Goal: Task Accomplishment & Management: Manage account settings

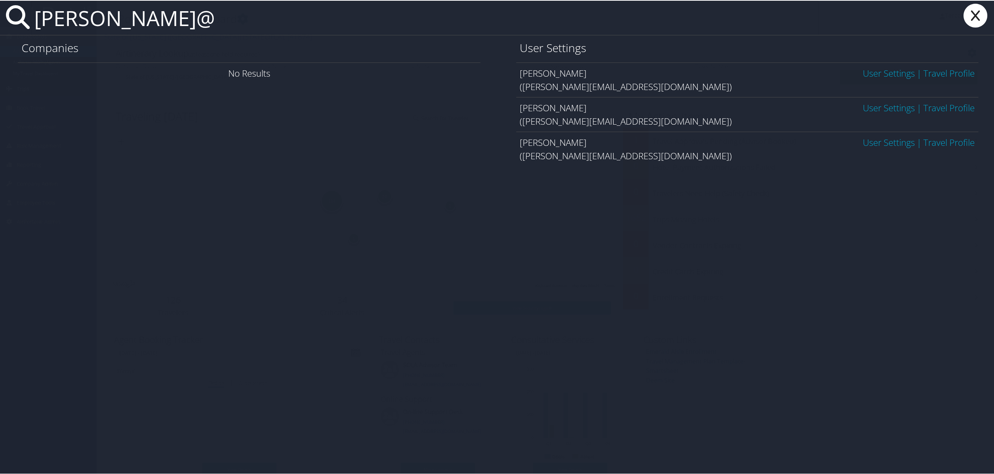
type input "lawson@"
click at [979, 16] on icon at bounding box center [976, 15] width 30 height 24
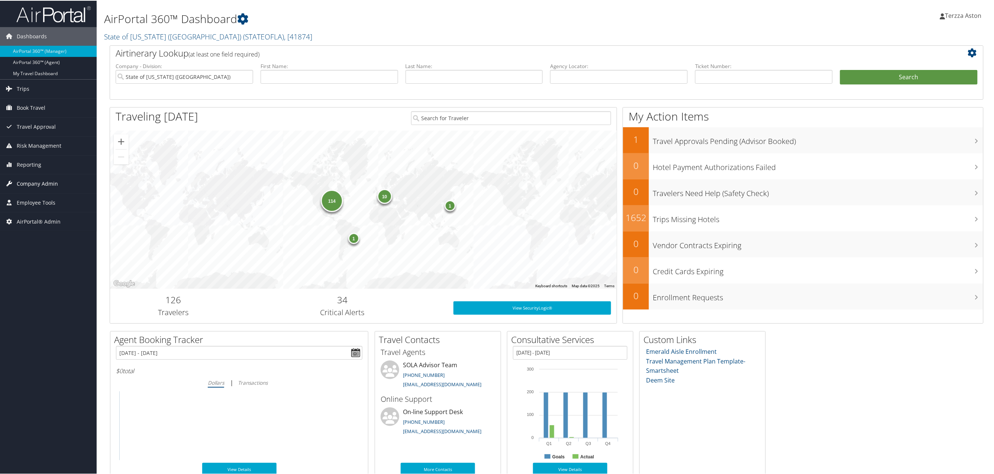
click at [38, 180] on span "Company Admin" at bounding box center [37, 183] width 41 height 19
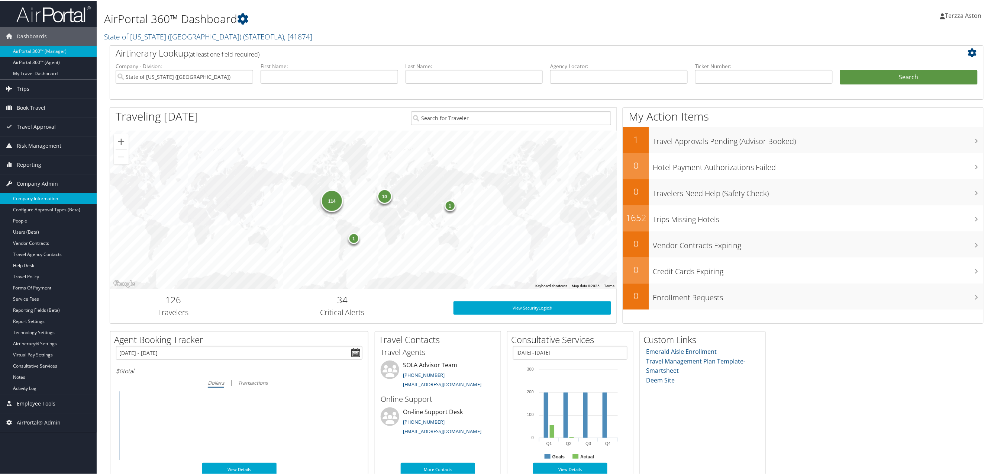
click at [33, 201] on link "Company Information" at bounding box center [48, 197] width 97 height 11
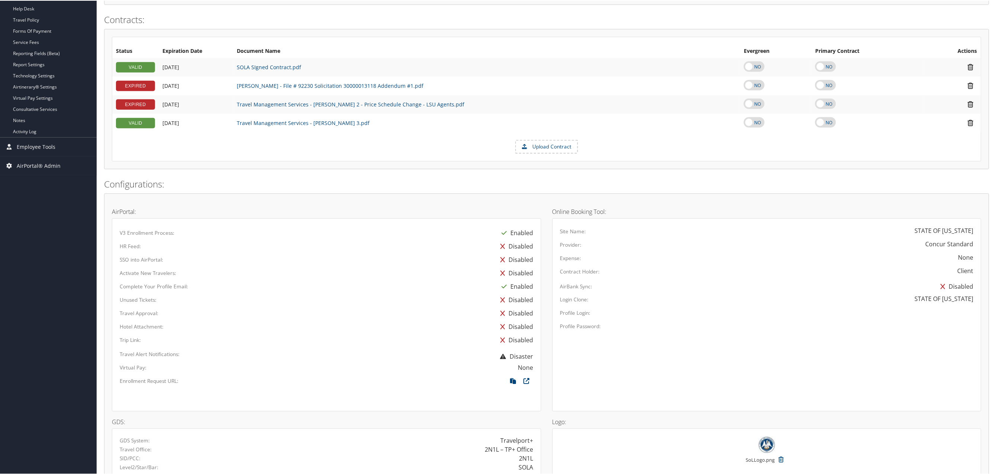
scroll to position [332, 0]
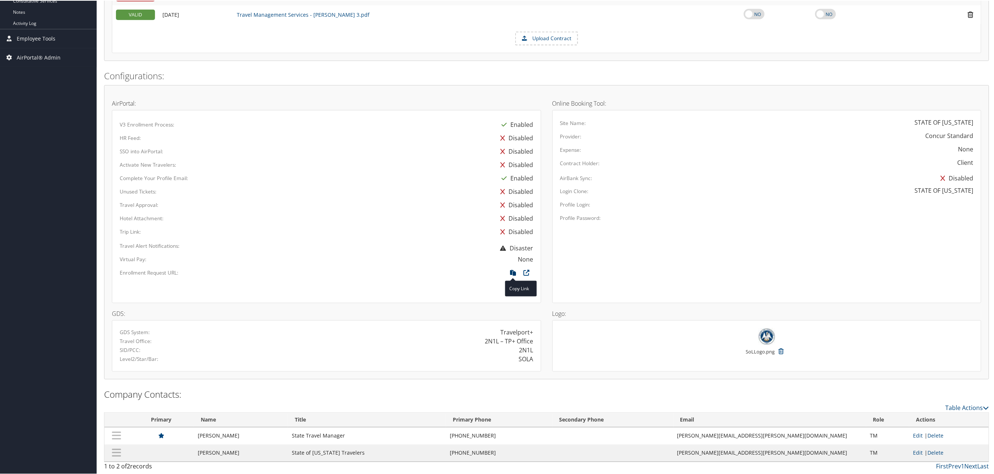
click at [511, 272] on icon at bounding box center [513, 274] width 13 height 10
click at [509, 270] on icon at bounding box center [513, 274] width 13 height 10
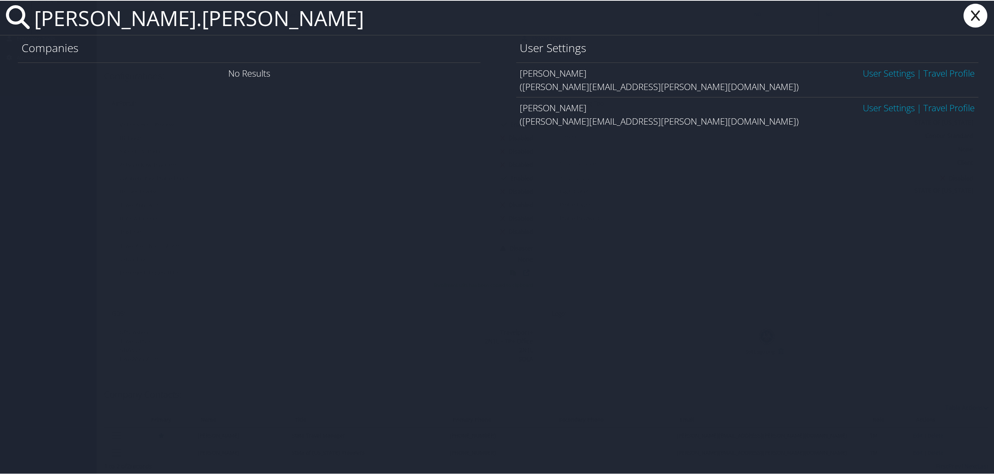
type input "todd.daniels"
click at [879, 105] on link "User Settings" at bounding box center [889, 107] width 52 height 12
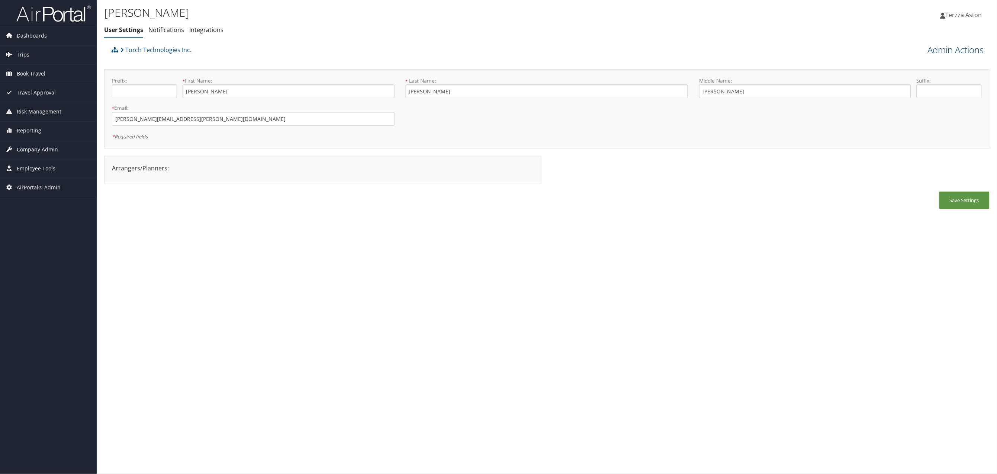
click at [945, 52] on link "Admin Actions" at bounding box center [956, 50] width 56 height 13
click at [919, 80] on link "Reset User's Password" at bounding box center [935, 76] width 98 height 13
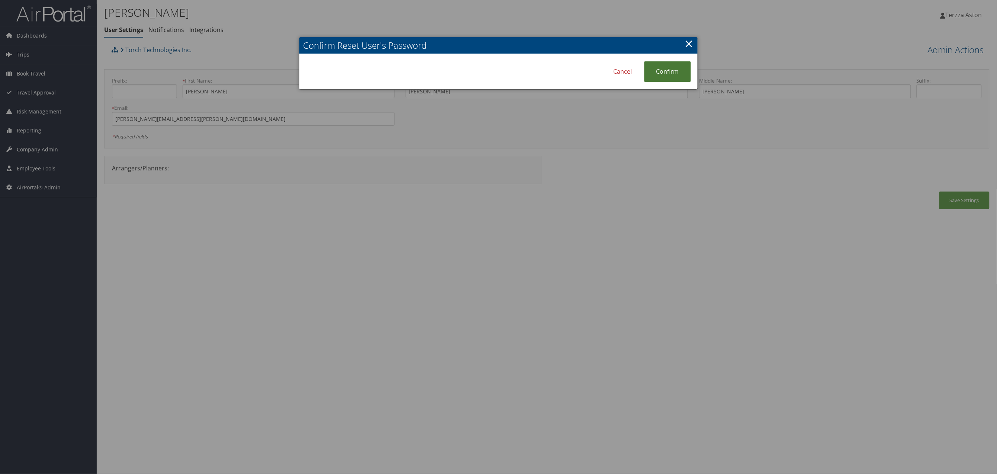
click at [681, 66] on link "Confirm" at bounding box center [667, 71] width 47 height 20
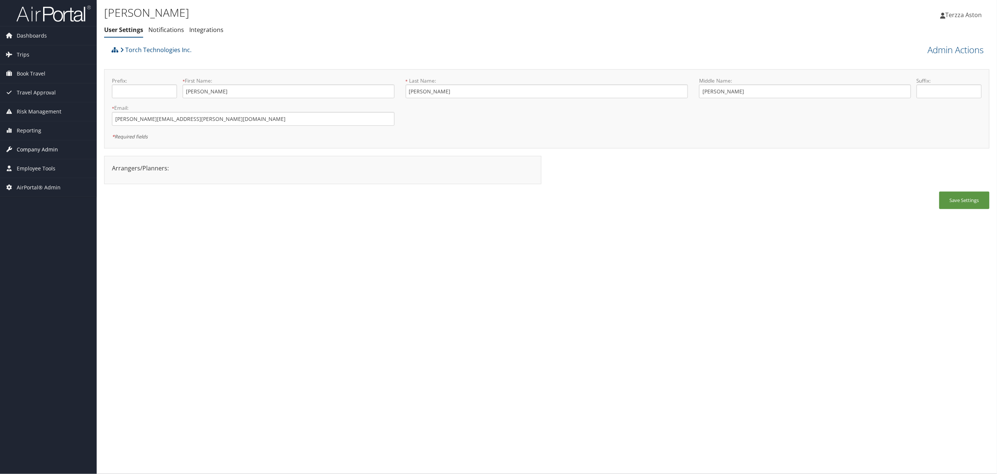
click at [35, 149] on span "Company Admin" at bounding box center [37, 149] width 41 height 19
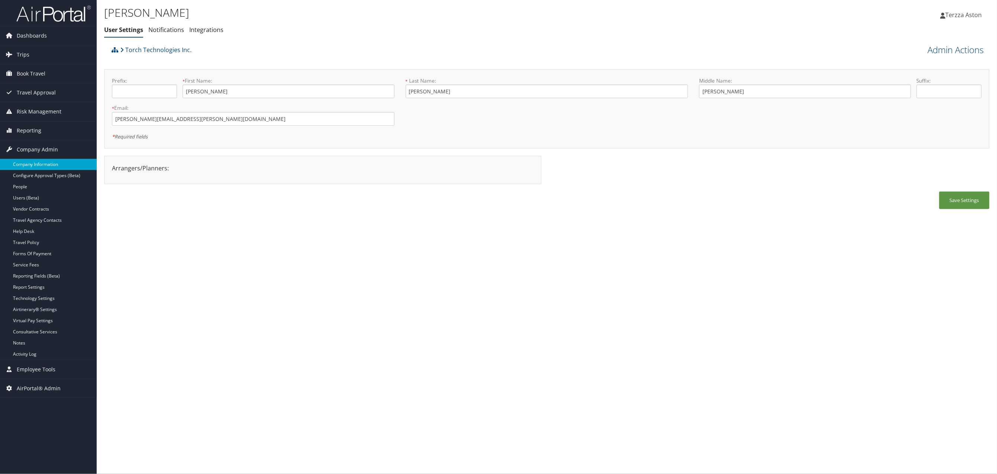
click at [34, 166] on link "Company Information" at bounding box center [48, 164] width 97 height 11
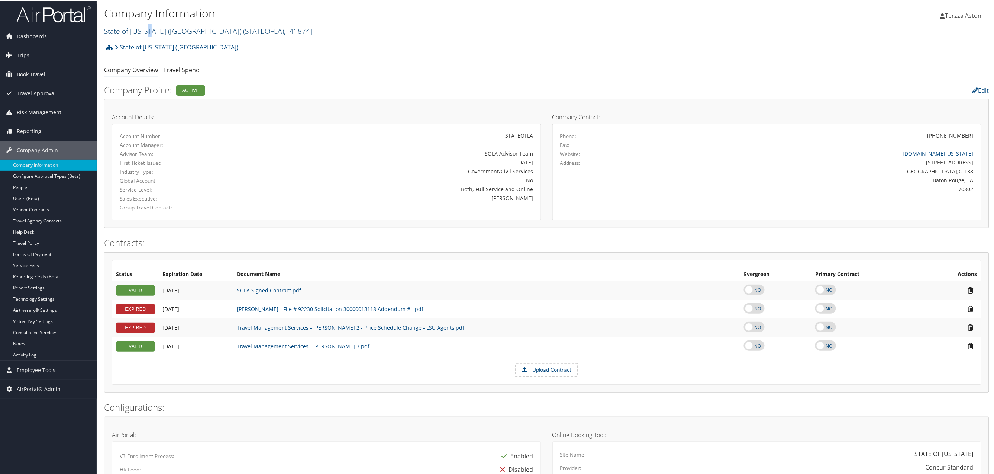
click at [147, 28] on link "State of Louisiana (SOLA) ( STATEOFLA ) , [ 41874 ]" at bounding box center [208, 30] width 208 height 10
click at [153, 46] on input "search" at bounding box center [153, 44] width 98 height 14
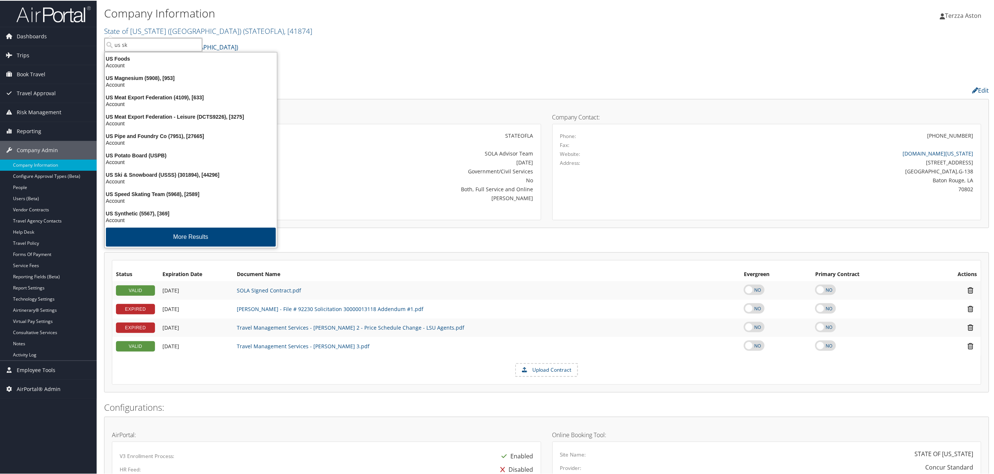
type input "us ski"
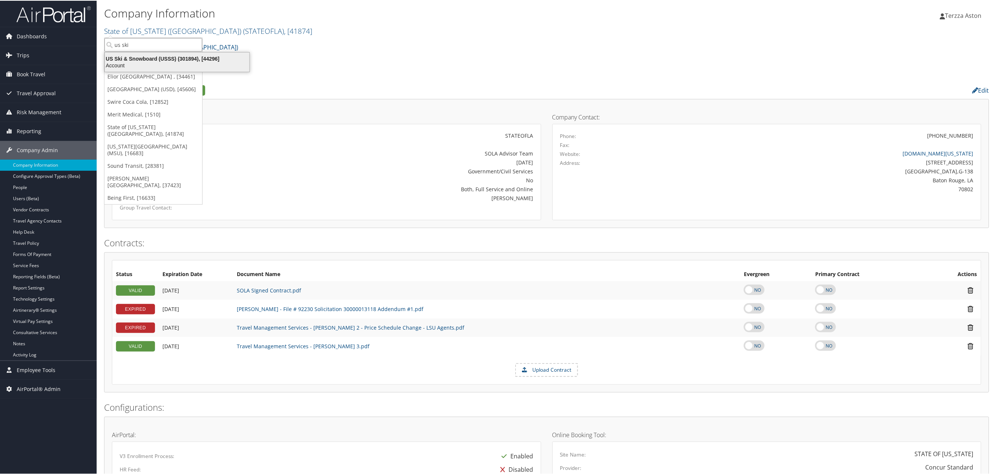
click at [130, 57] on div "US Ski & Snowboard (USSS) (301894), [44296]" at bounding box center [177, 58] width 154 height 7
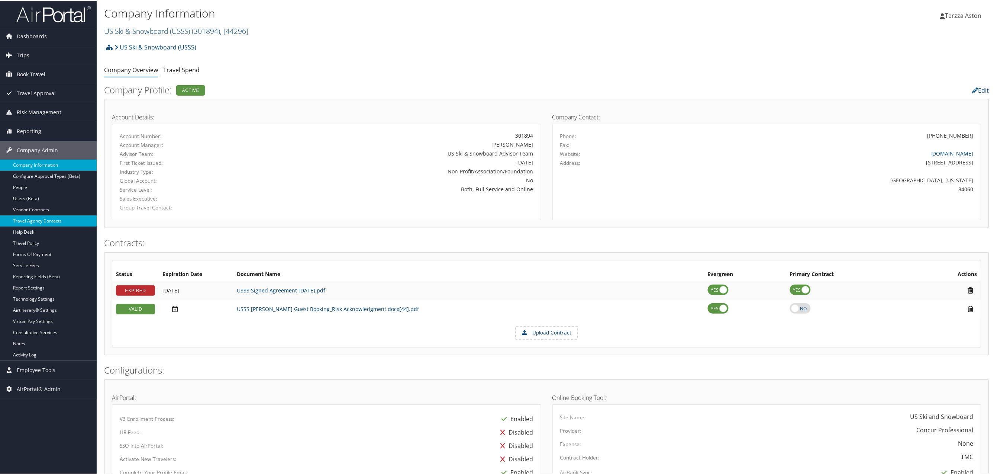
click at [47, 221] on link "Travel Agency Contacts" at bounding box center [48, 220] width 97 height 11
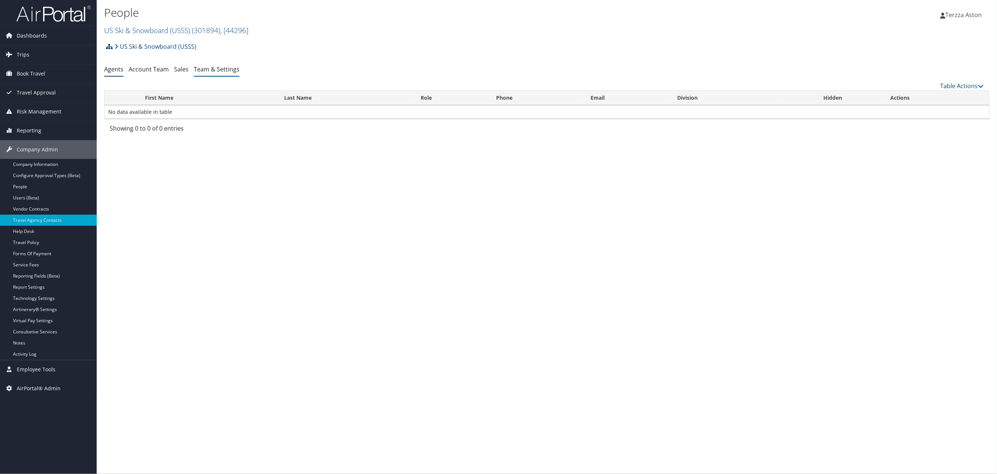
click at [218, 70] on link "Team & Settings" at bounding box center [217, 69] width 46 height 8
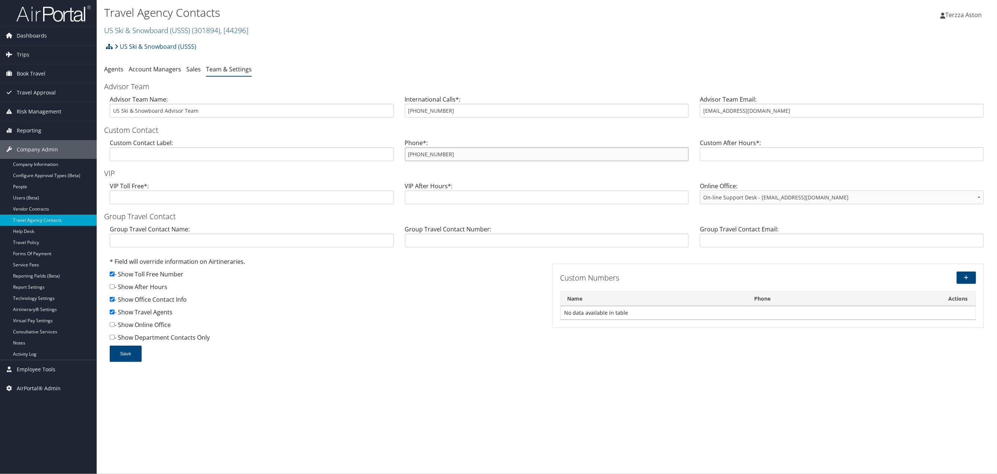
drag, startPoint x: 405, startPoint y: 156, endPoint x: 454, endPoint y: 152, distance: 48.8
click at [454, 152] on input "855-993-3274" at bounding box center [547, 154] width 284 height 14
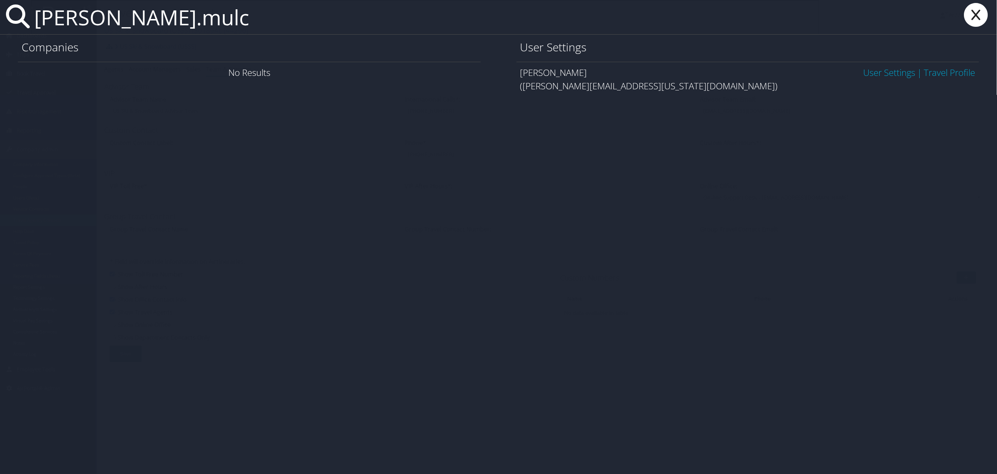
type input "emily.mulc"
click at [891, 70] on link "User Settings" at bounding box center [889, 72] width 52 height 12
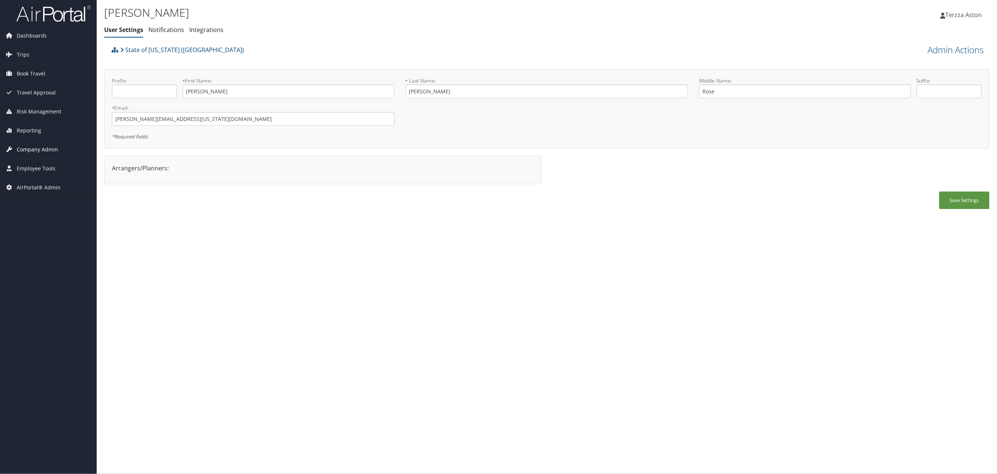
click at [46, 148] on span "Company Admin" at bounding box center [37, 149] width 41 height 19
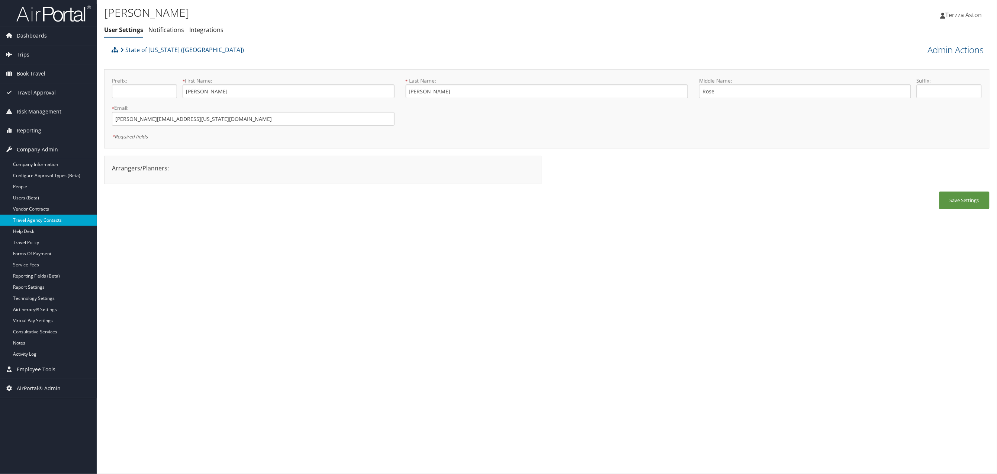
click at [52, 216] on link "Travel Agency Contacts" at bounding box center [48, 220] width 97 height 11
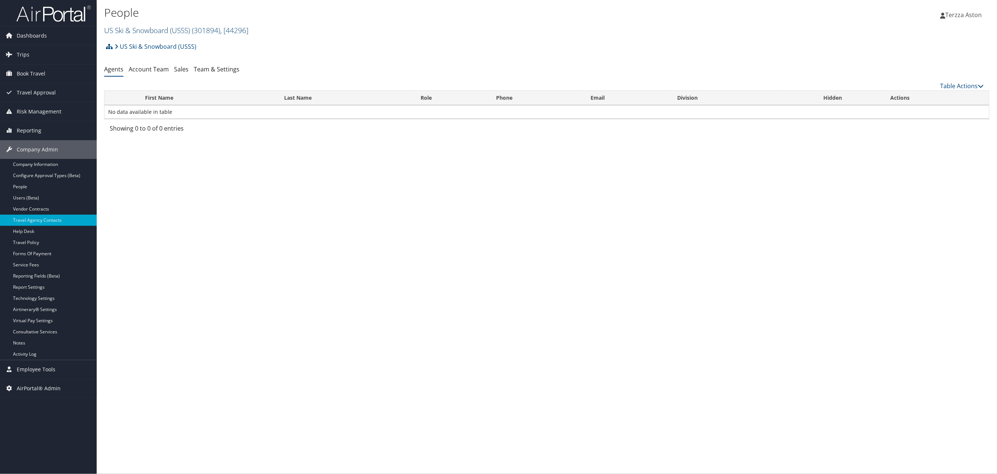
click at [148, 28] on link "US Ski & Snowboard (USSS) ( 301894 ) , [ 44296 ]" at bounding box center [176, 30] width 144 height 10
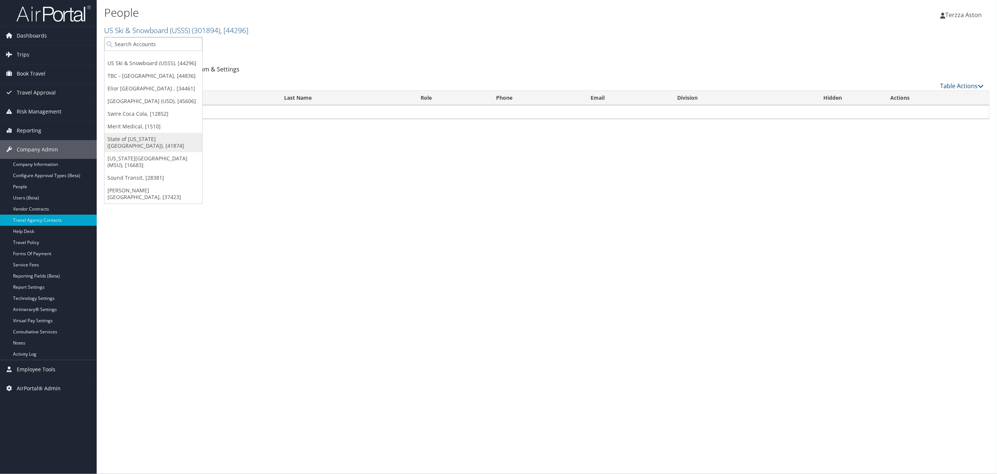
click at [140, 151] on link "State of [US_STATE] ([GEOGRAPHIC_DATA]), [41874]" at bounding box center [153, 142] width 98 height 19
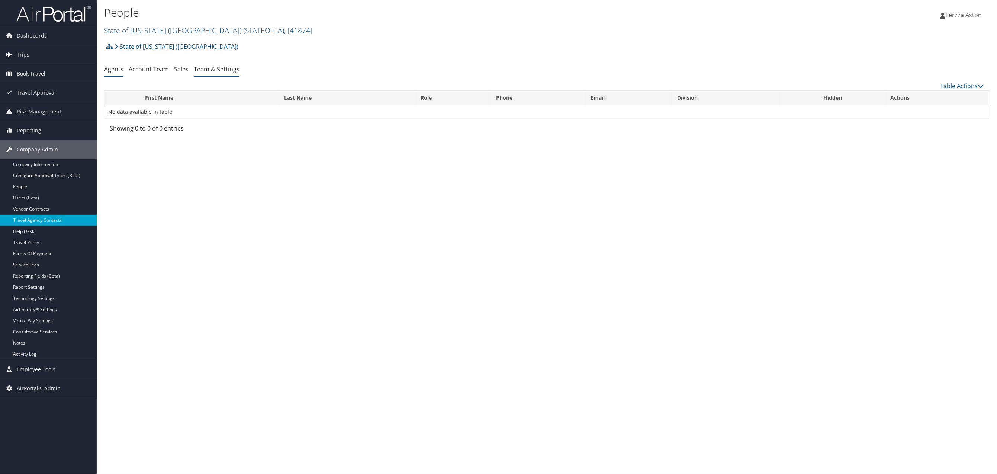
click at [214, 71] on link "Team & Settings" at bounding box center [217, 69] width 46 height 8
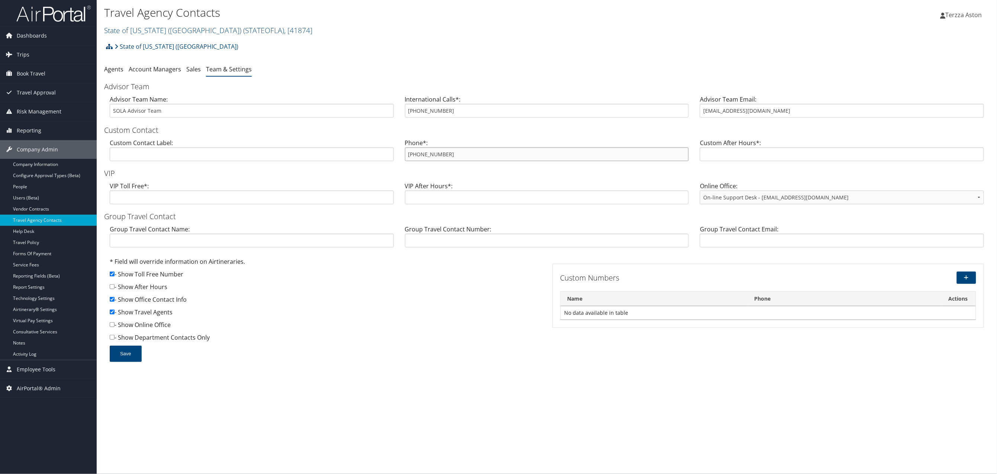
click at [407, 151] on input "[PHONE_NUMBER]" at bounding box center [547, 154] width 284 height 14
drag, startPoint x: 702, startPoint y: 110, endPoint x: 779, endPoint y: 108, distance: 76.6
click at [779, 108] on input "[EMAIL_ADDRESS][DOMAIN_NAME]" at bounding box center [842, 111] width 284 height 14
